Goal: Task Accomplishment & Management: Complete application form

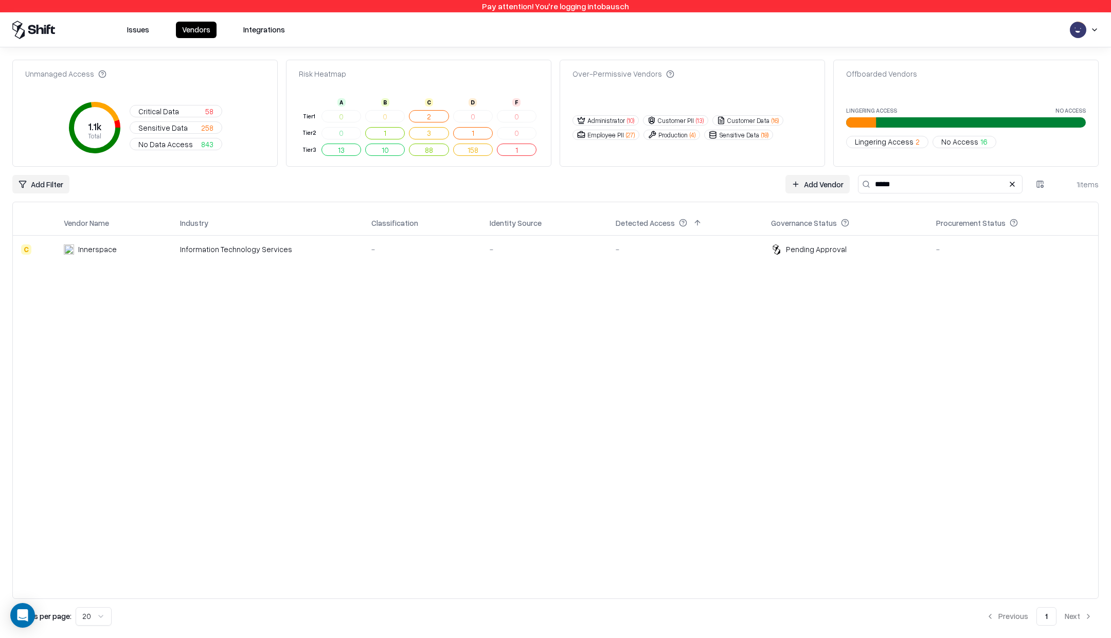
click at [138, 24] on button "Issues" at bounding box center [138, 30] width 34 height 16
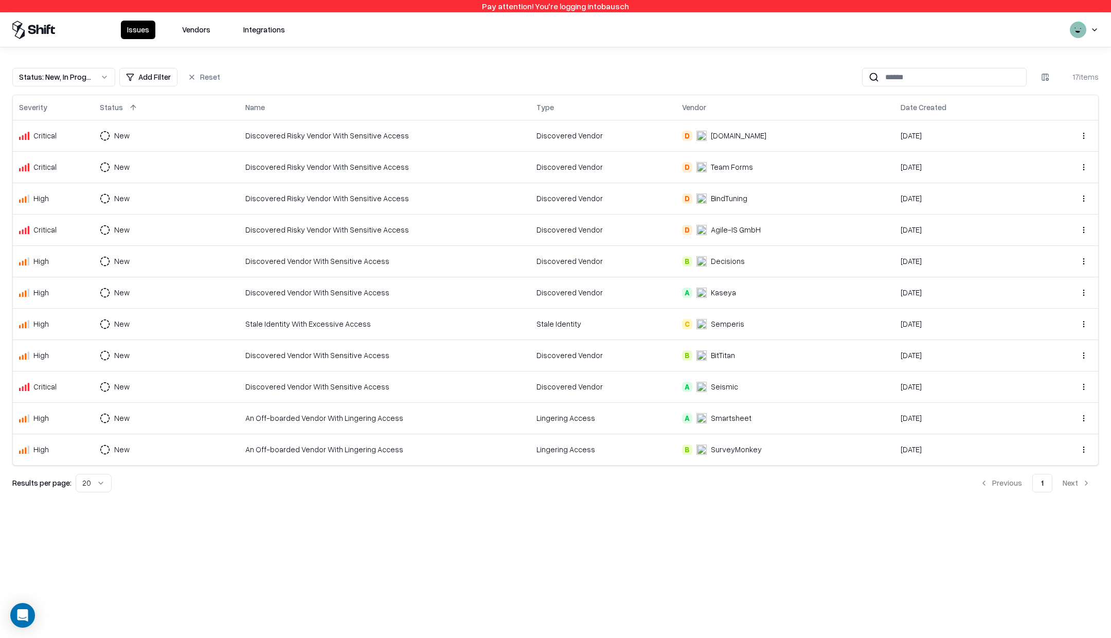
click at [96, 66] on div "Status : New, In Progress Add Filter Reset 17 items Severity Status Name Type V…" at bounding box center [555, 275] width 1111 height 457
click at [97, 72] on button "Status : New, In Progress" at bounding box center [63, 77] width 103 height 19
click at [51, 138] on div "In Progress" at bounding box center [50, 137] width 39 height 11
click at [42, 174] on div "Draft" at bounding box center [39, 178] width 17 height 11
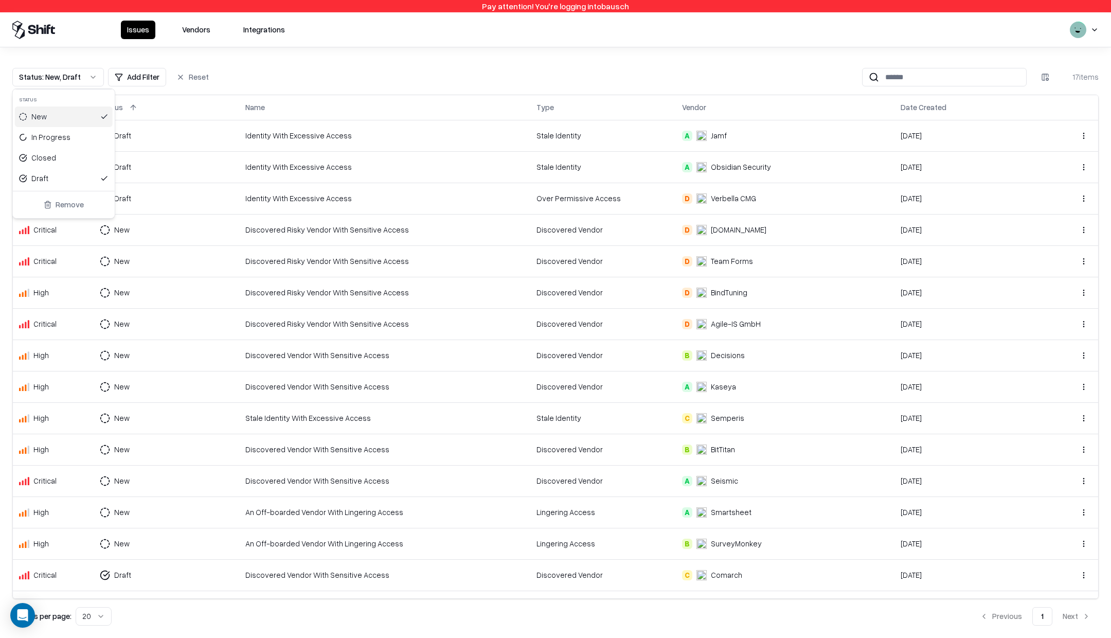
click at [44, 117] on div "New" at bounding box center [38, 116] width 15 height 11
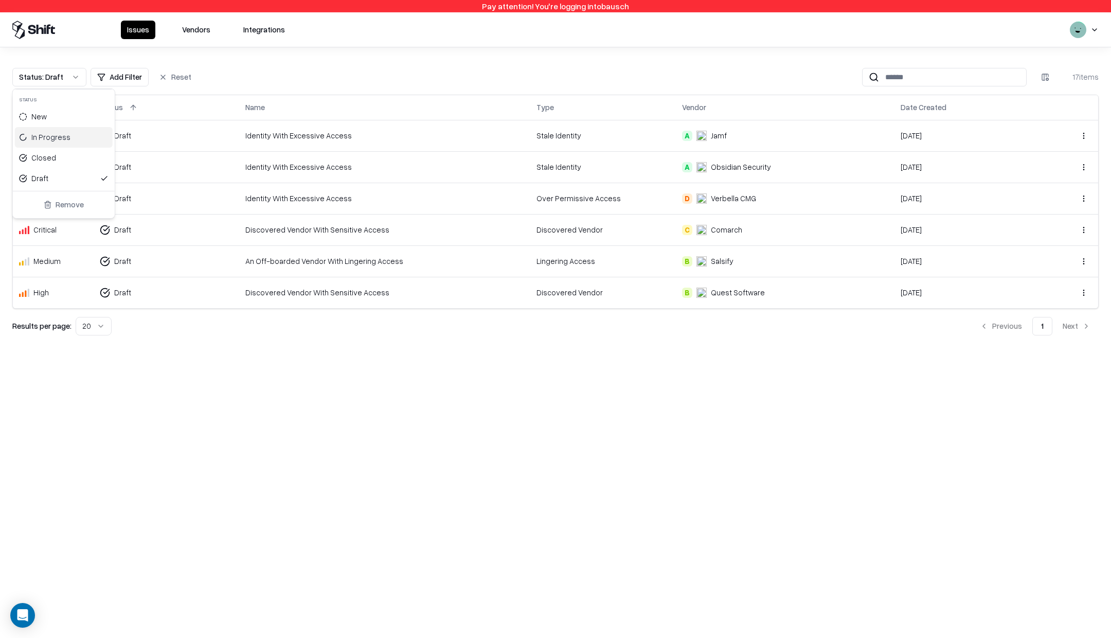
click at [364, 187] on html "Pay attention! You're logging into bausch Issues Vendors Integrations Status : …" at bounding box center [555, 319] width 1111 height 638
click at [348, 199] on div "Identity With Excessive Access" at bounding box center [384, 198] width 279 height 11
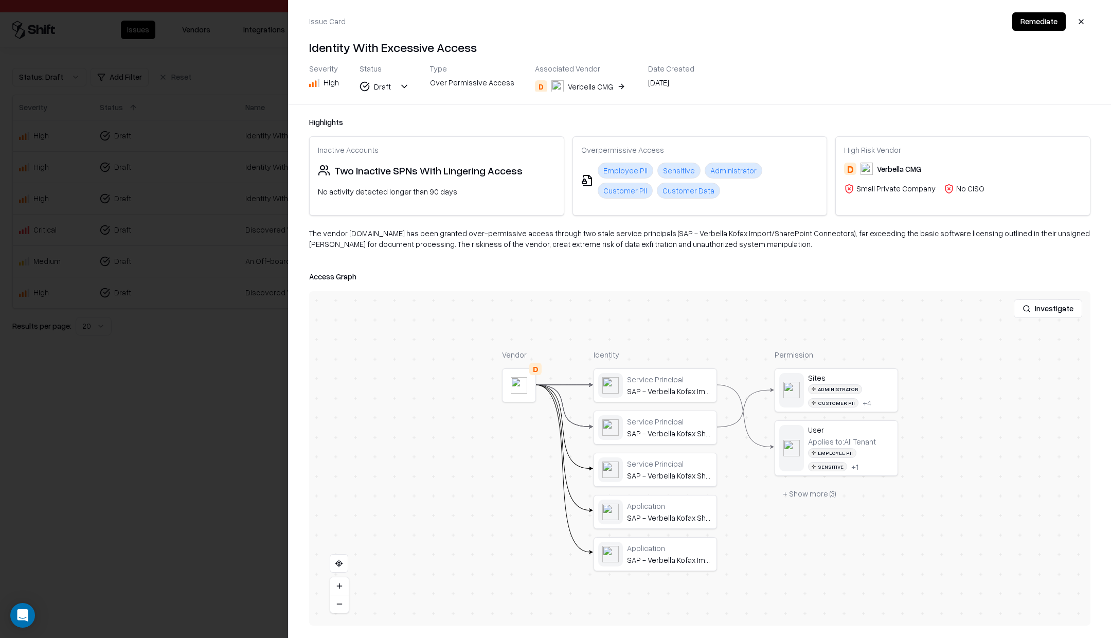
click at [577, 91] on div "Verbella CMG" at bounding box center [590, 86] width 45 height 11
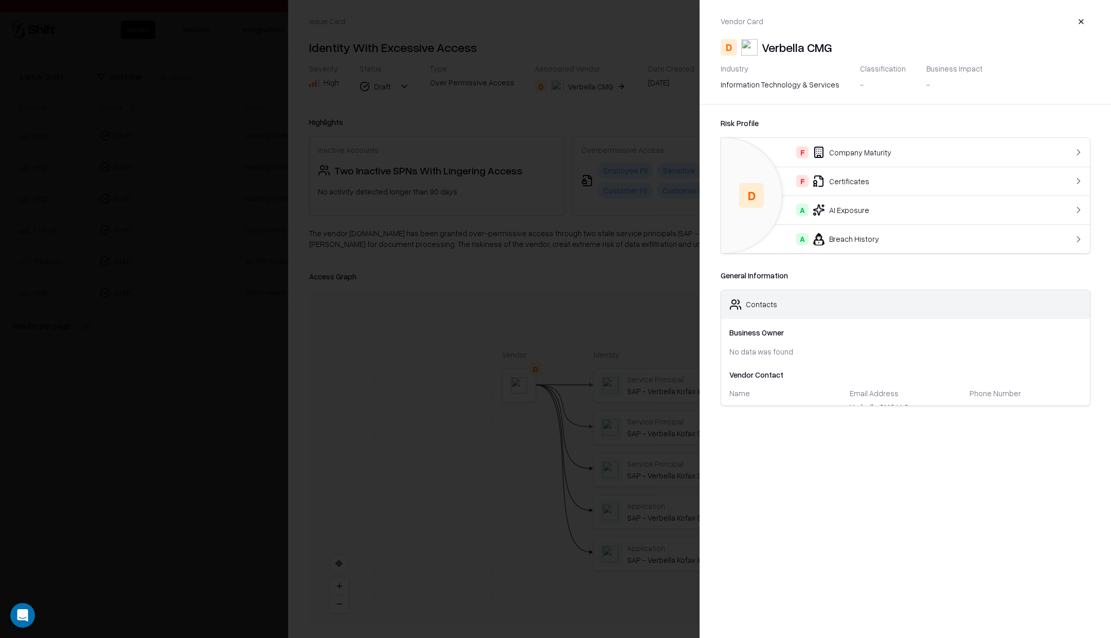
click at [1088, 13] on button "button" at bounding box center [1081, 21] width 19 height 19
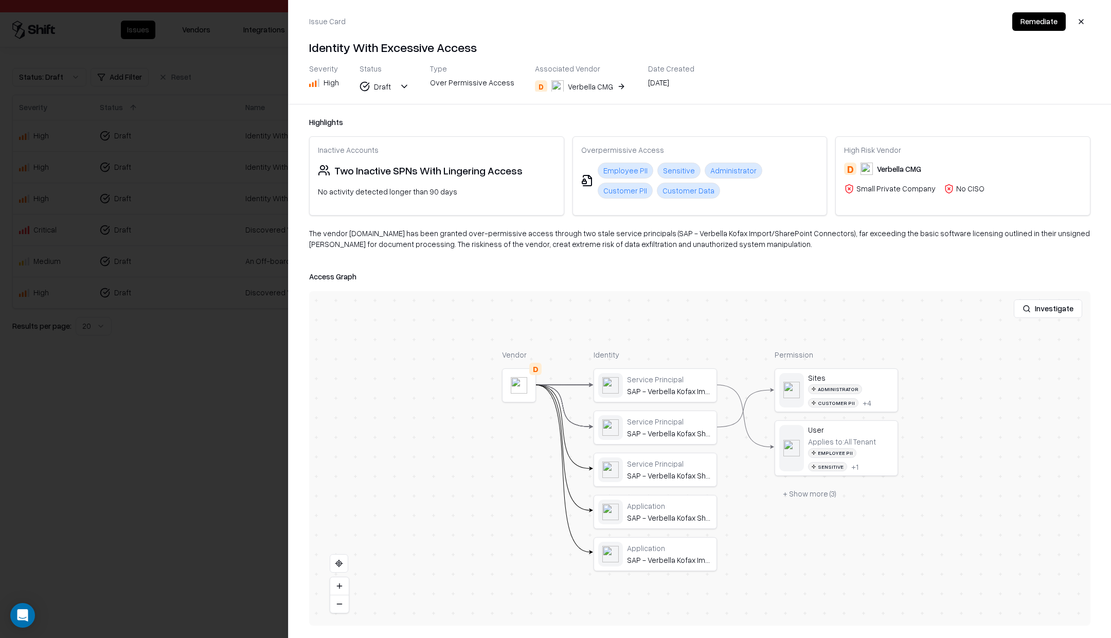
click at [1086, 17] on button "button" at bounding box center [1081, 21] width 19 height 19
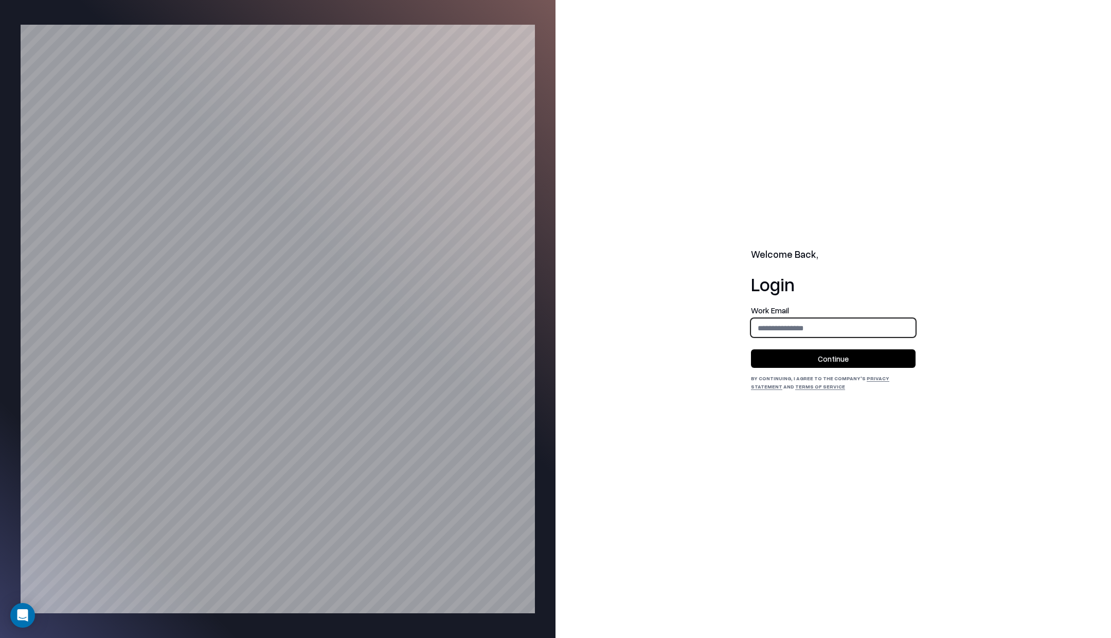
click at [766, 327] on input "email" at bounding box center [834, 327] width 164 height 19
type input "**********"
click at [805, 354] on button "Continue" at bounding box center [833, 358] width 165 height 19
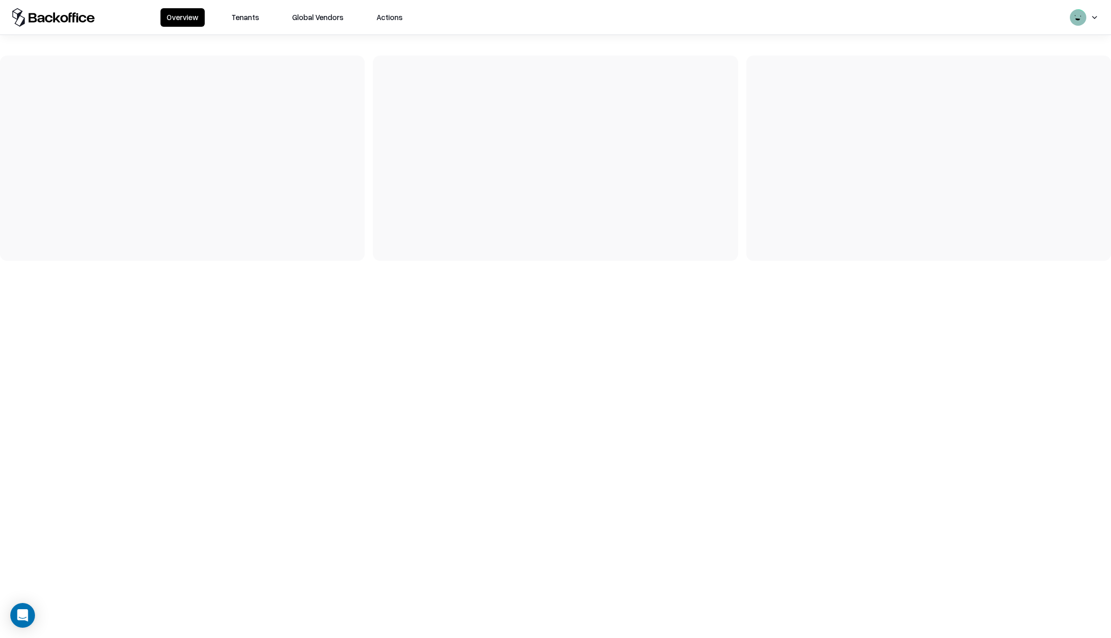
click at [247, 12] on button "Tenants" at bounding box center [245, 17] width 40 height 19
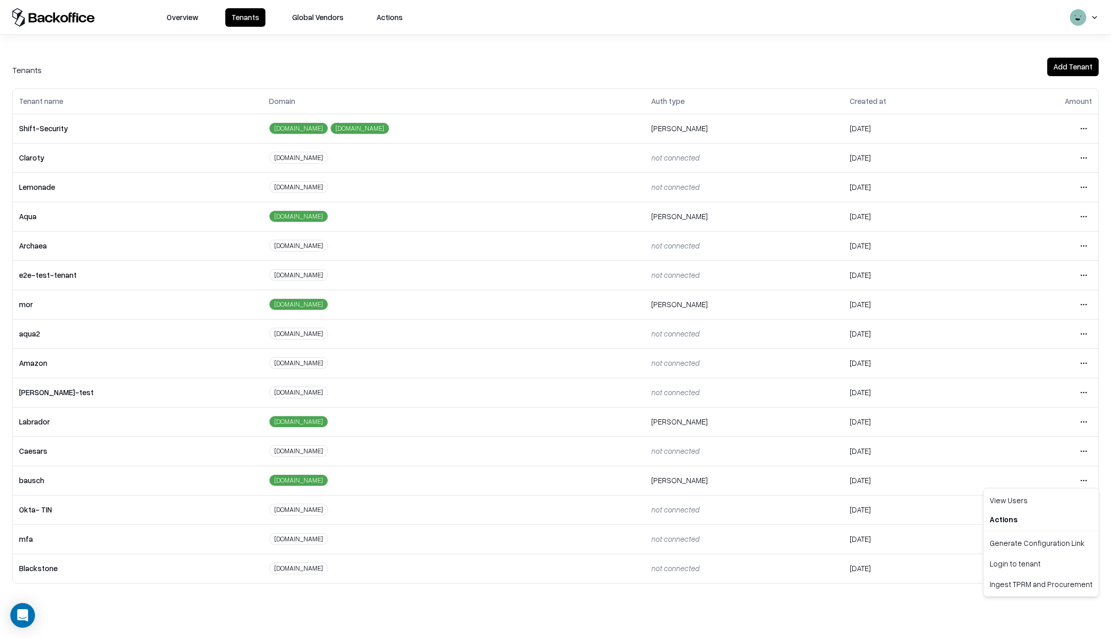
click at [1083, 473] on html "Overview Tenants Global Vendors Actions Tenants Add Tenant Tenant name Domain A…" at bounding box center [555, 319] width 1111 height 638
click at [1026, 556] on div "Login to tenant" at bounding box center [1041, 563] width 111 height 21
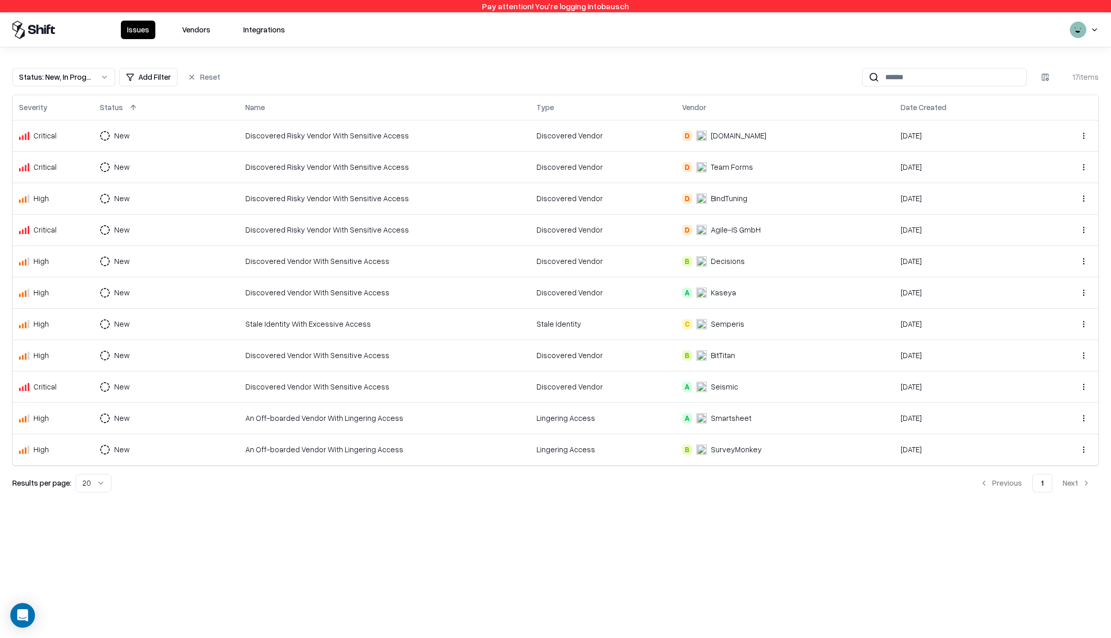
click at [198, 32] on button "Vendors" at bounding box center [196, 30] width 41 height 19
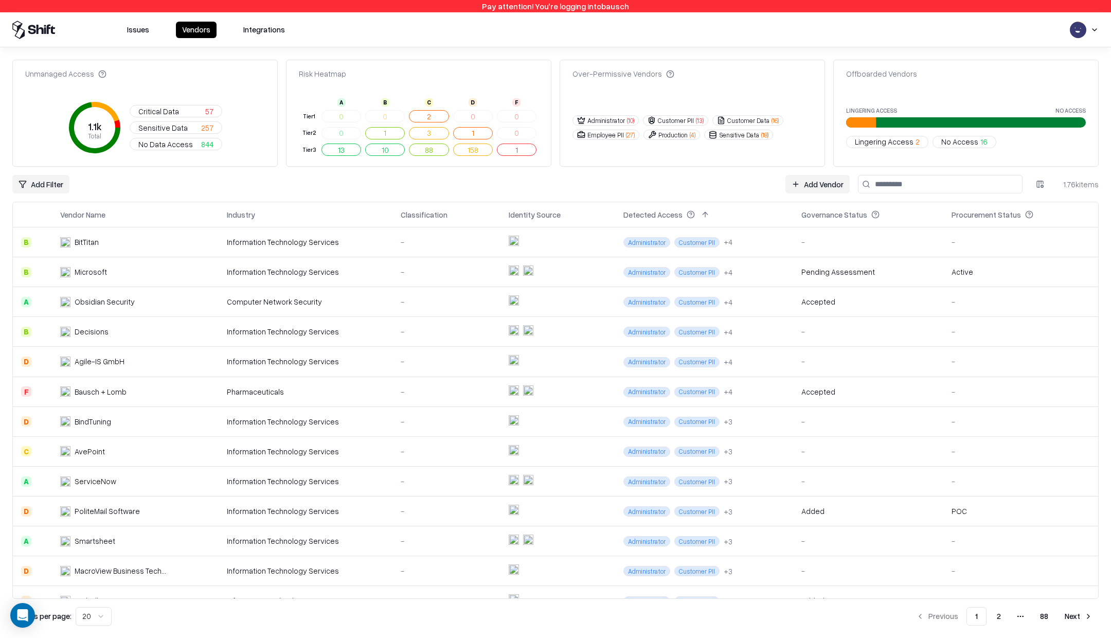
click at [887, 188] on input at bounding box center [940, 184] width 165 height 19
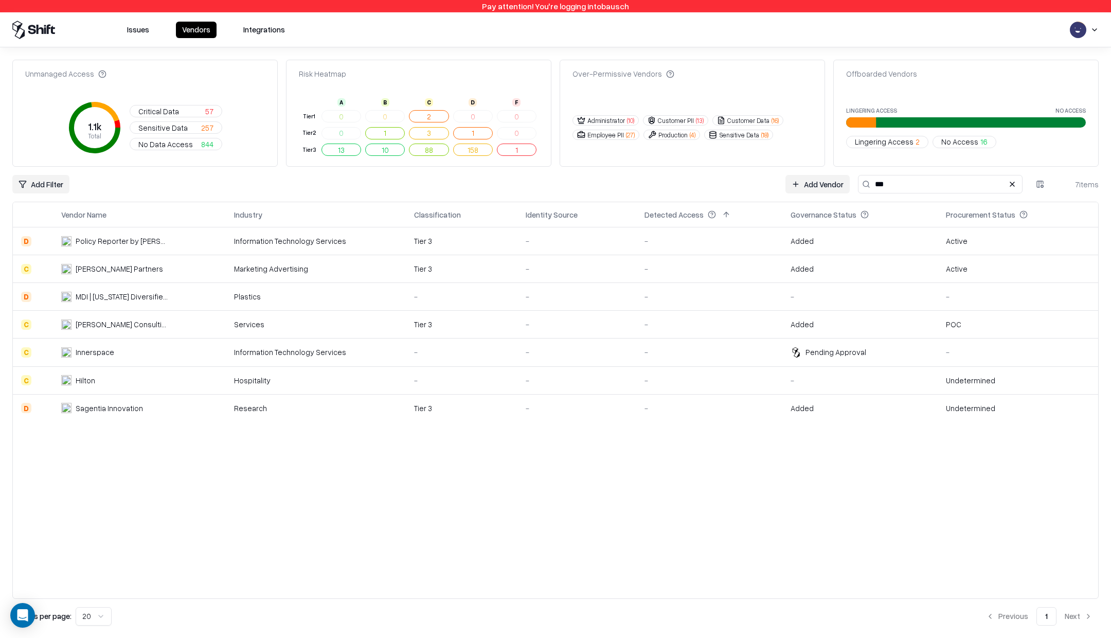
type input "***"
click at [140, 358] on td "Innerspace" at bounding box center [139, 353] width 173 height 28
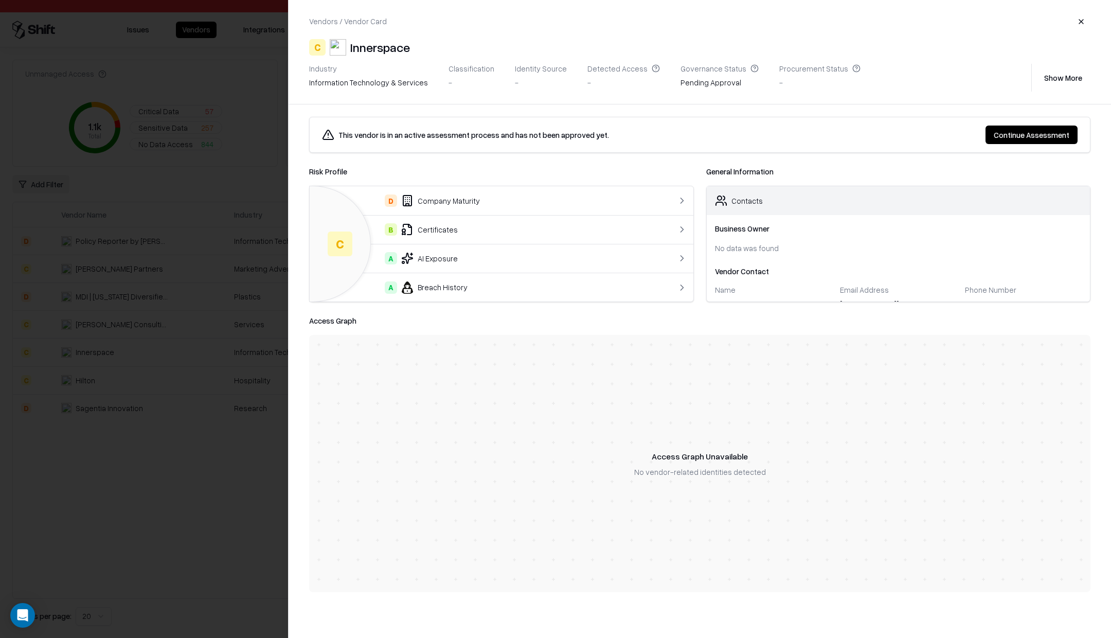
click at [496, 136] on div "This vendor is in an active assessment process and has not been approved yet." at bounding box center [474, 135] width 271 height 11
click at [127, 85] on div at bounding box center [555, 319] width 1111 height 638
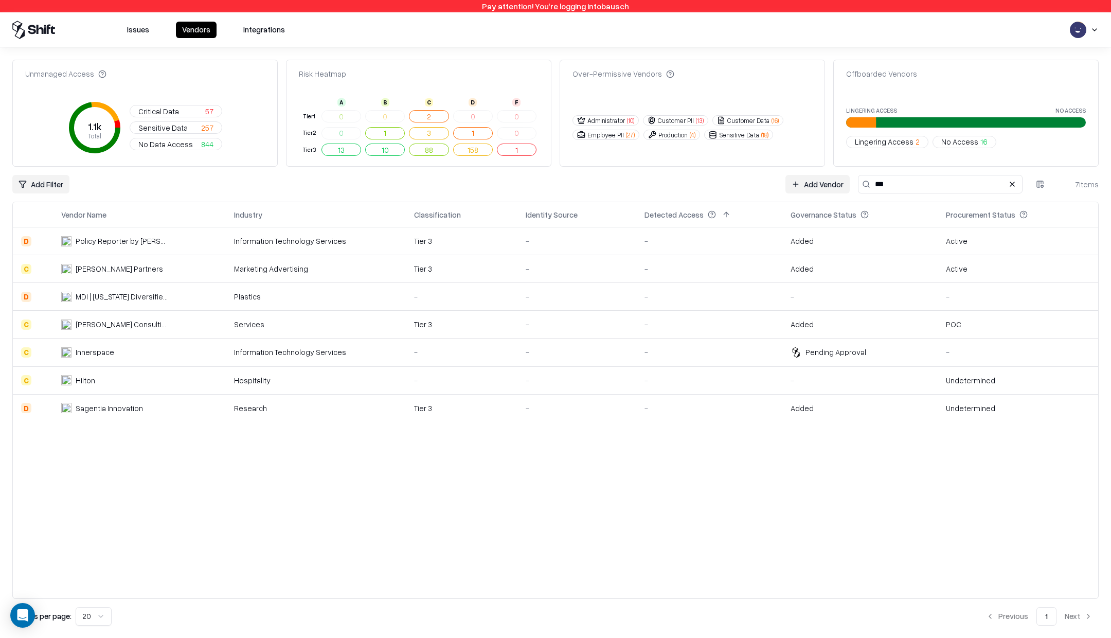
click at [79, 350] on div "Innerspace" at bounding box center [95, 352] width 39 height 11
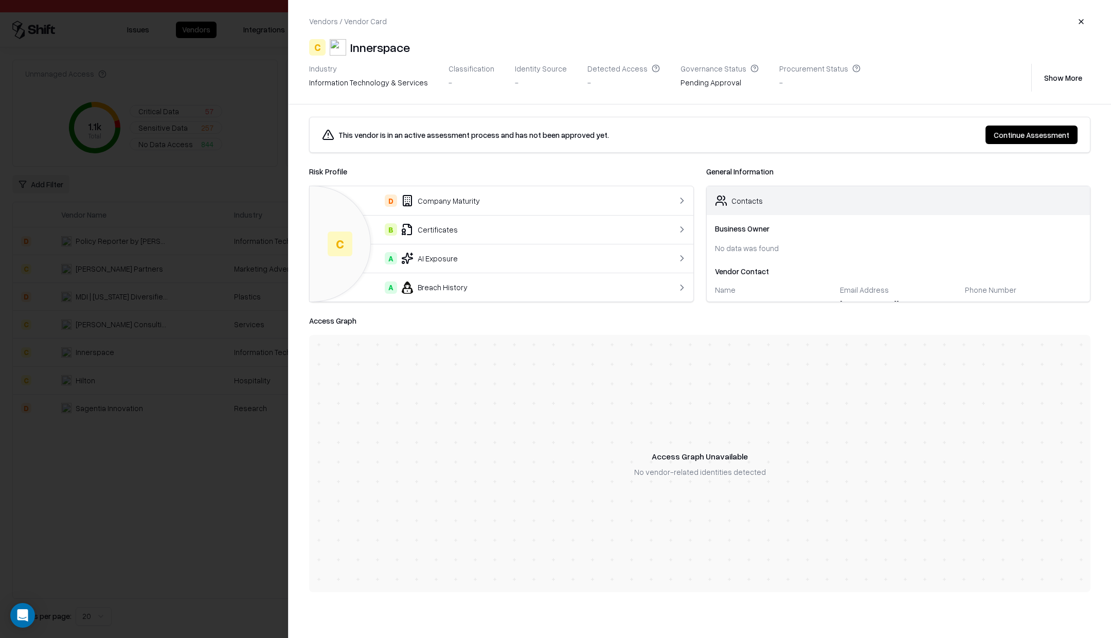
click at [1078, 19] on button "button" at bounding box center [1081, 21] width 19 height 19
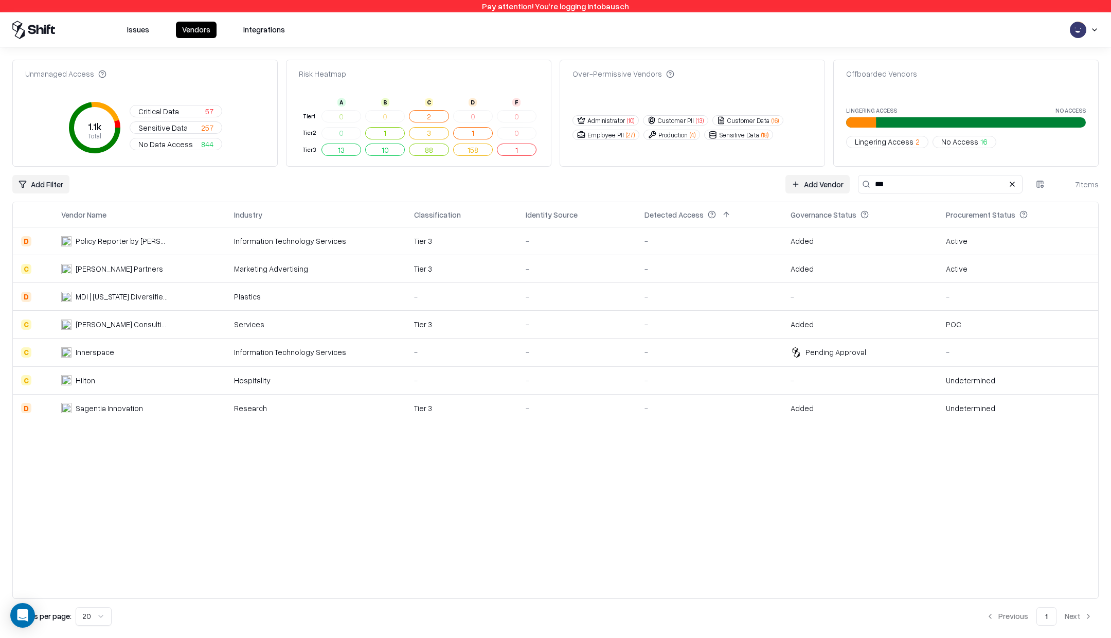
click at [200, 27] on button "Vendors" at bounding box center [196, 30] width 41 height 16
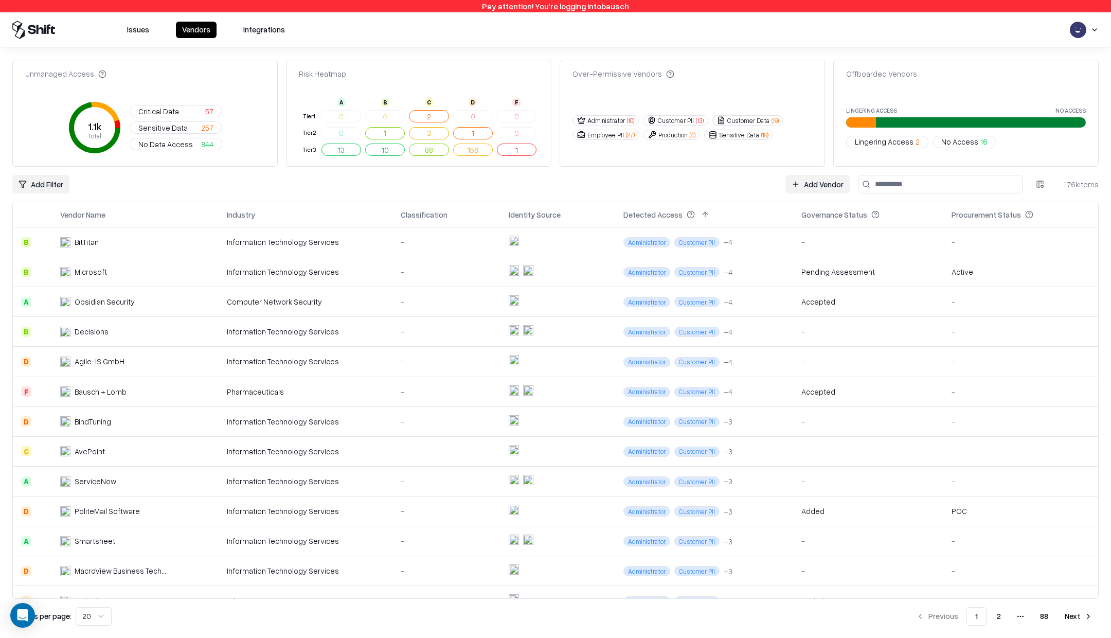
click at [843, 187] on link "Add Vendor" at bounding box center [818, 184] width 64 height 19
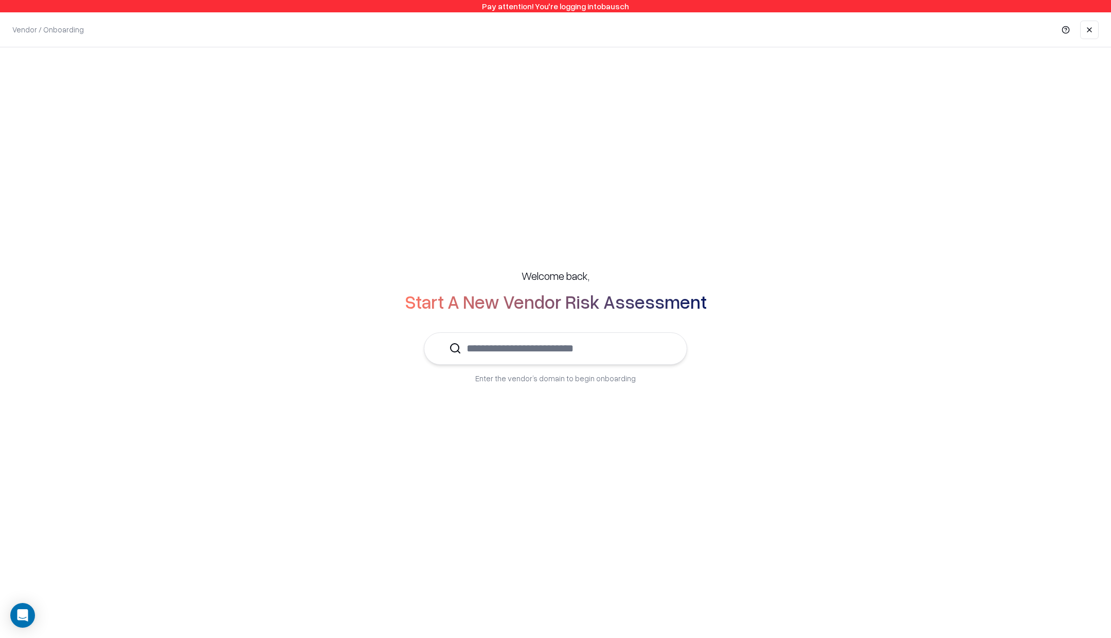
click at [377, 282] on div "Welcome back, Start A New Vendor Risk Assessment Enter the vendor’s domain to b…" at bounding box center [556, 326] width 1070 height 156
click at [549, 304] on h2 "Start A New Vendor Risk Assessment" at bounding box center [556, 301] width 302 height 21
click at [476, 302] on h2 "Start A New Vendor Risk Assessment" at bounding box center [556, 301] width 302 height 21
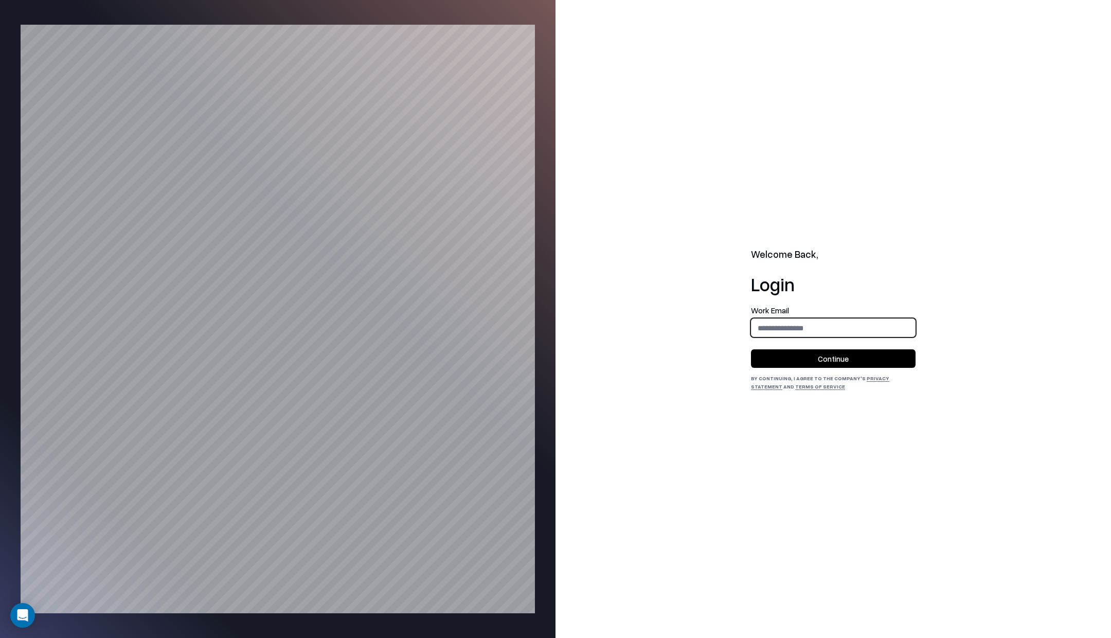
click at [767, 329] on input "email" at bounding box center [834, 327] width 164 height 19
type input "**********"
click at [833, 358] on button "Continue" at bounding box center [833, 358] width 165 height 19
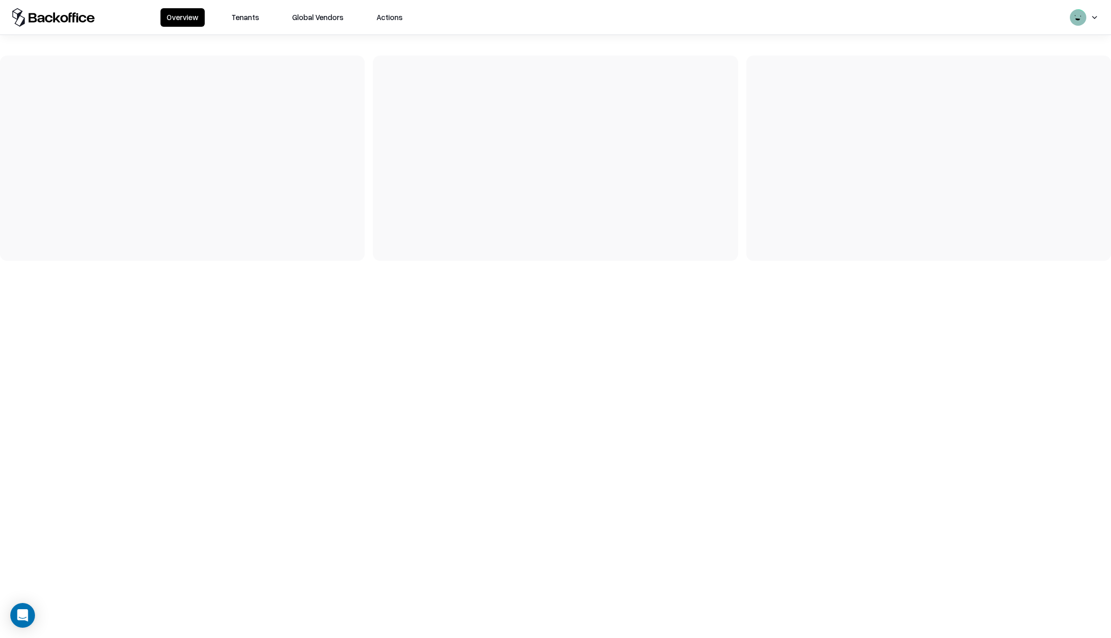
click at [235, 21] on button "Tenants" at bounding box center [245, 17] width 40 height 19
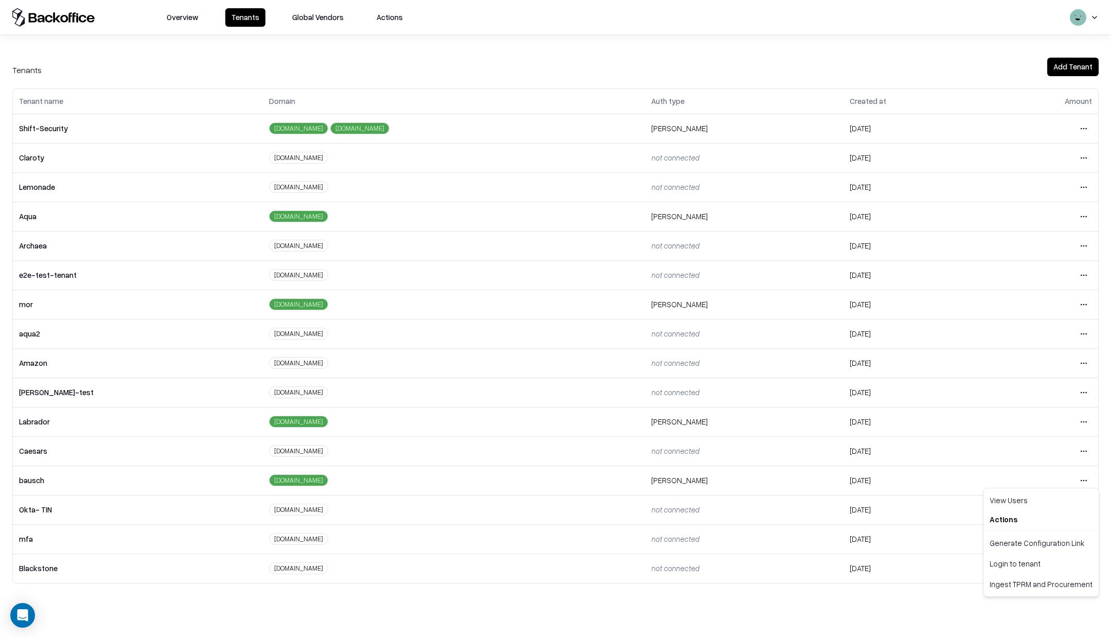
click at [1076, 479] on html "Overview Tenants Global Vendors Actions Tenants Add Tenant Tenant name Domain A…" at bounding box center [555, 319] width 1111 height 638
click at [1015, 555] on div "Login to tenant" at bounding box center [1041, 563] width 111 height 21
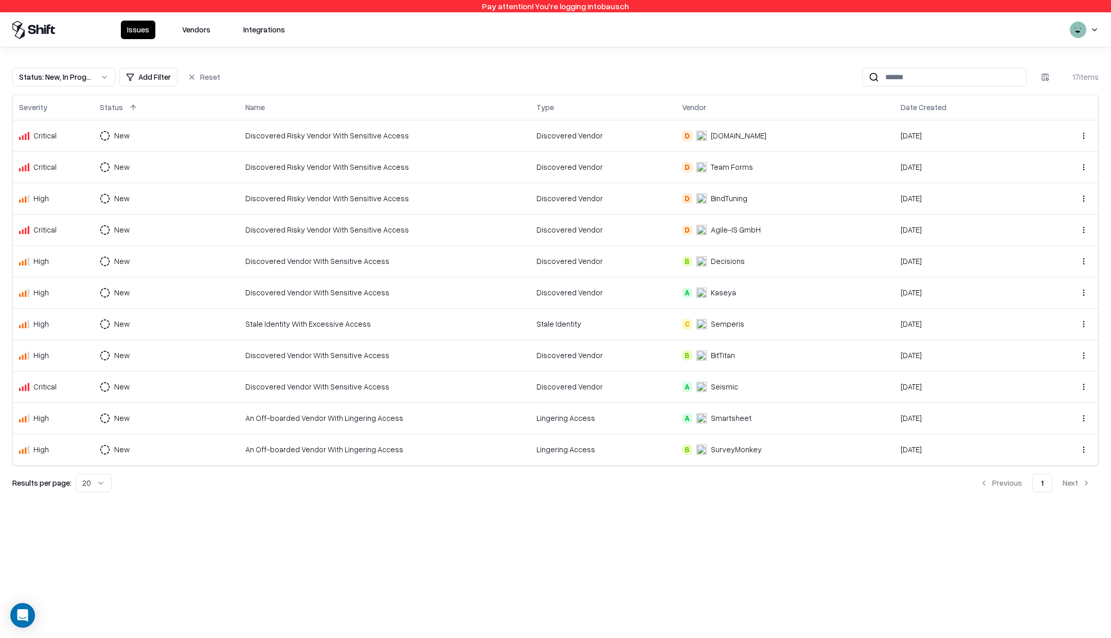
click at [192, 26] on button "Vendors" at bounding box center [196, 30] width 41 height 19
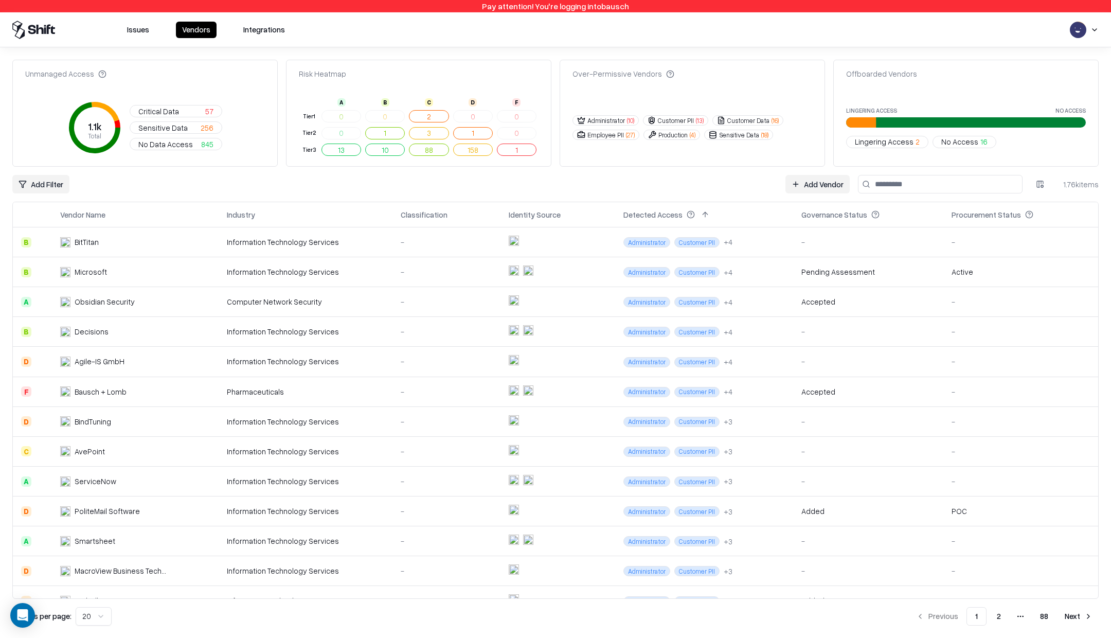
click at [822, 180] on link "Add Vendor" at bounding box center [818, 184] width 64 height 19
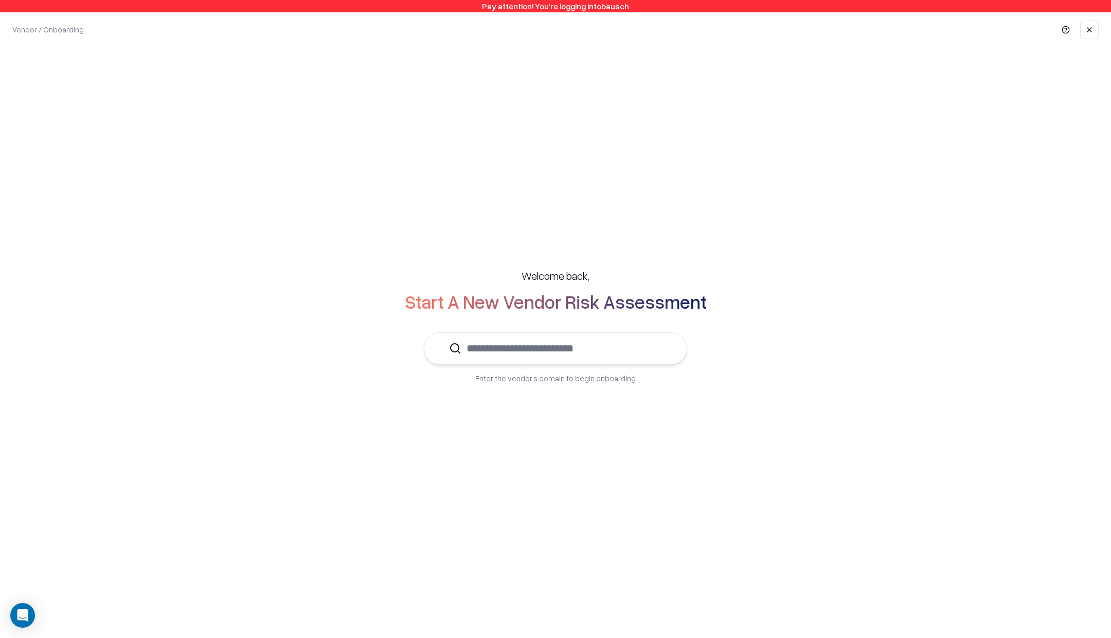
click at [609, 349] on input "text" at bounding box center [562, 348] width 201 height 31
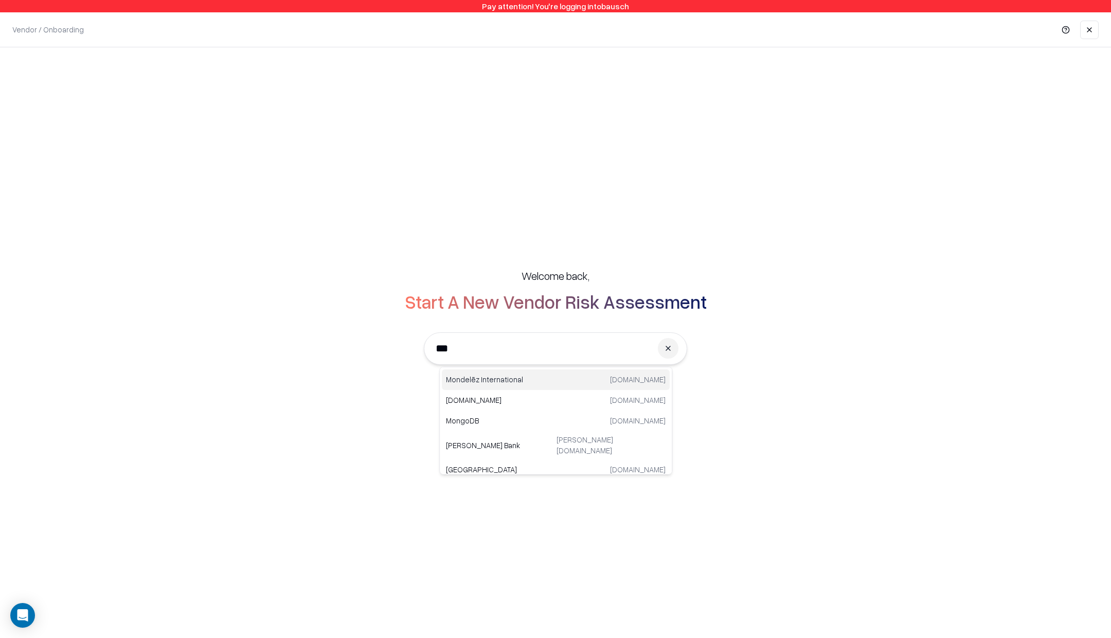
type input "***"
click at [589, 213] on div "Welcome back, Start A New Vendor Risk Assessment Enter the vendor’s domain to b…" at bounding box center [555, 326] width 1111 height 558
